Goal: Task Accomplishment & Management: Use online tool/utility

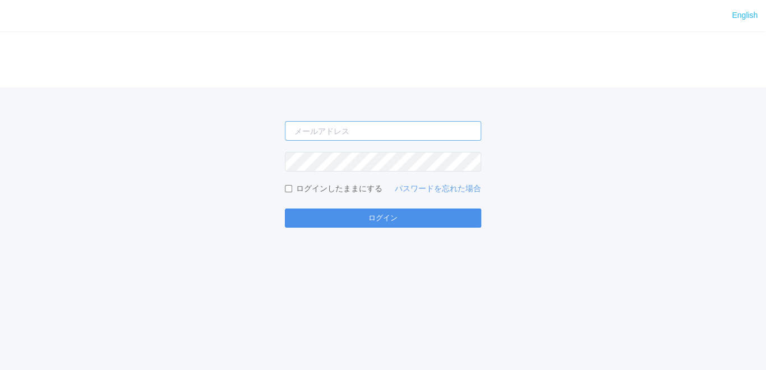
type input "[EMAIL_ADDRESS][DOMAIN_NAME]"
click at [441, 213] on button "ログイン" at bounding box center [383, 218] width 196 height 19
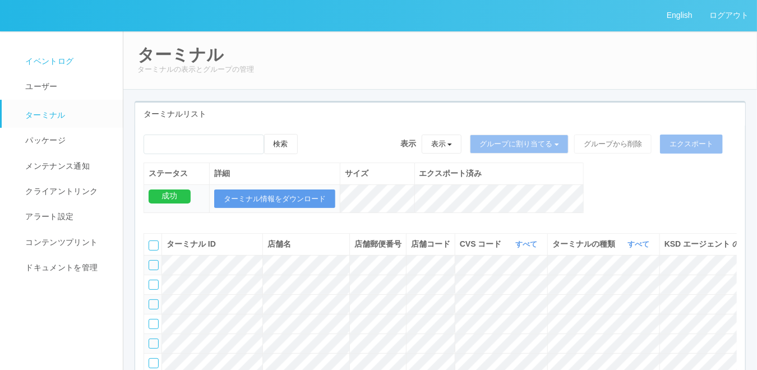
click at [83, 54] on link "イベントログ" at bounding box center [67, 61] width 131 height 25
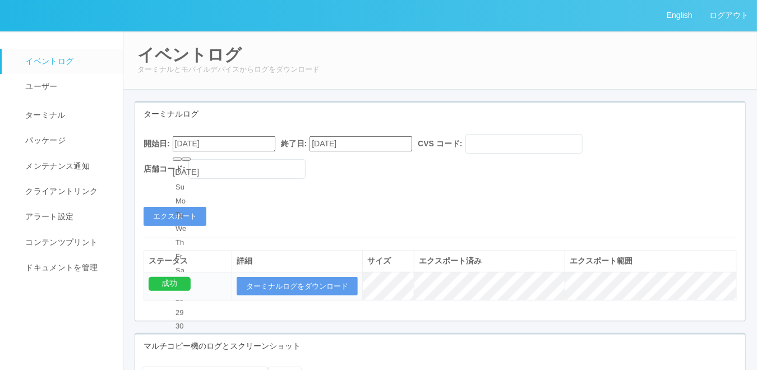
click at [236, 136] on input "[DATE]" at bounding box center [224, 143] width 103 height 15
click at [199, 166] on div "[DATE]" at bounding box center [186, 172] width 26 height 13
click at [191, 161] on button "button" at bounding box center [186, 159] width 9 height 3
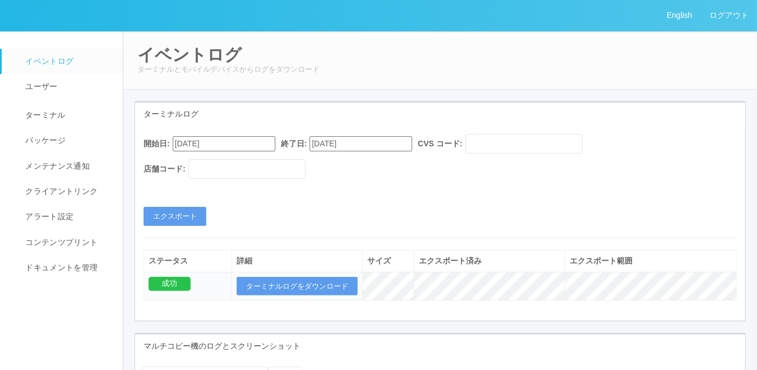
type input "[DATE]"
click at [195, 220] on button "エクスポート" at bounding box center [175, 216] width 63 height 19
click at [302, 282] on button "ターミナルログをダウンロード" at bounding box center [297, 286] width 121 height 19
click at [471, 38] on div "イベントログ ターミナルとモバイルデバイスからログをダウンロード" at bounding box center [440, 60] width 635 height 59
